Goal: Transaction & Acquisition: Download file/media

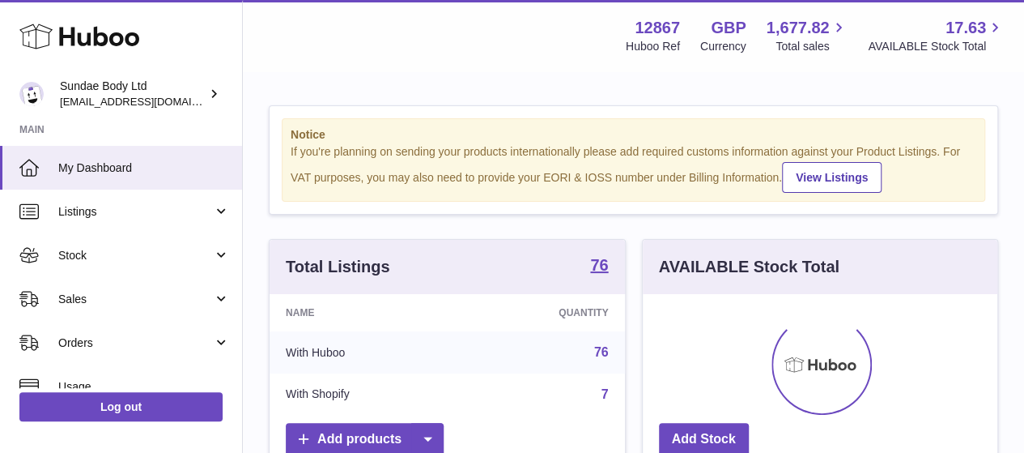
scroll to position [253, 355]
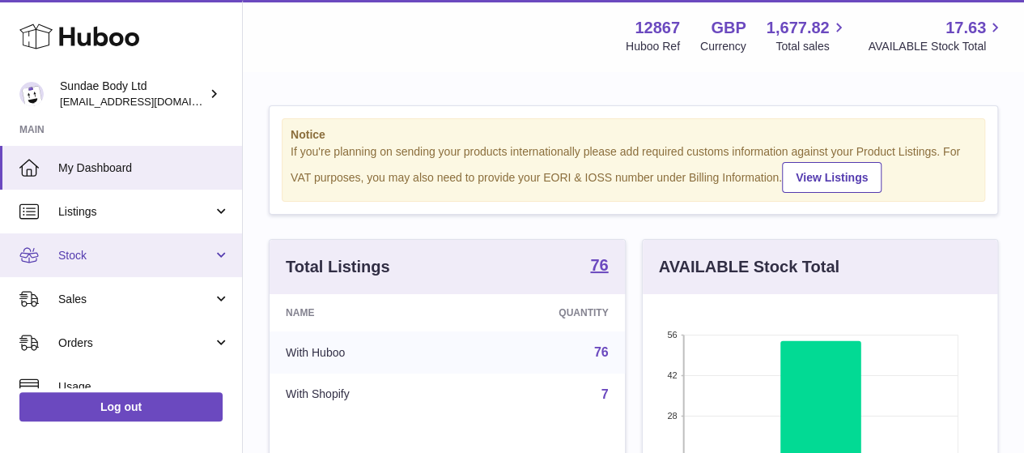
click at [100, 255] on span "Stock" at bounding box center [135, 255] width 155 height 15
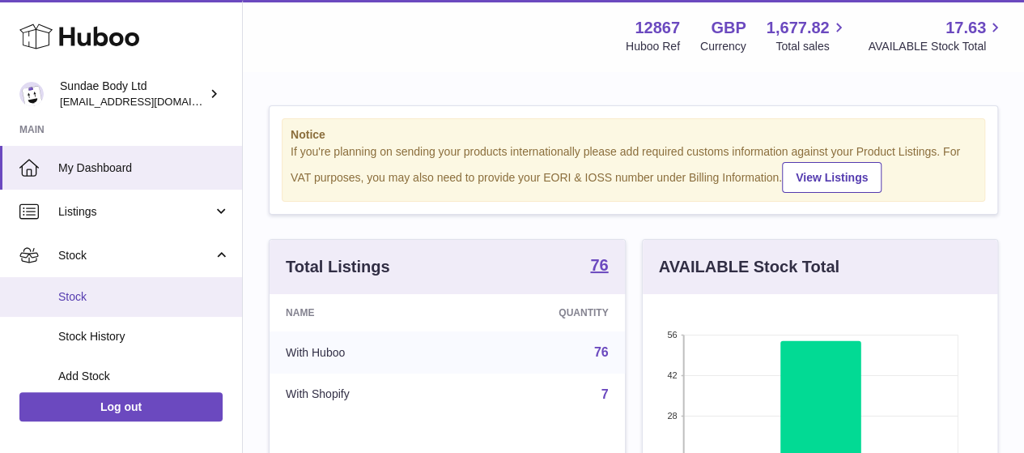
click at [94, 291] on span "Stock" at bounding box center [144, 296] width 172 height 15
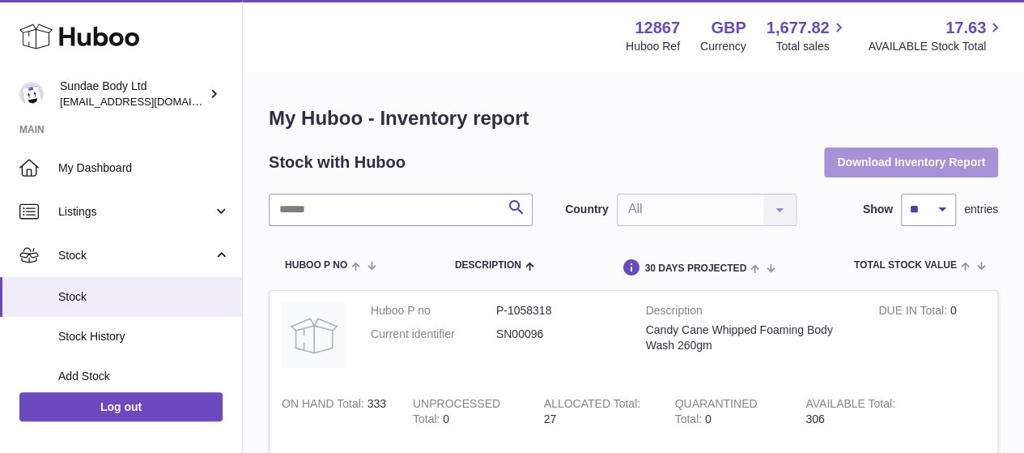
click at [876, 161] on button "Download Inventory Report" at bounding box center [911, 161] width 174 height 29
